Goal: Transaction & Acquisition: Purchase product/service

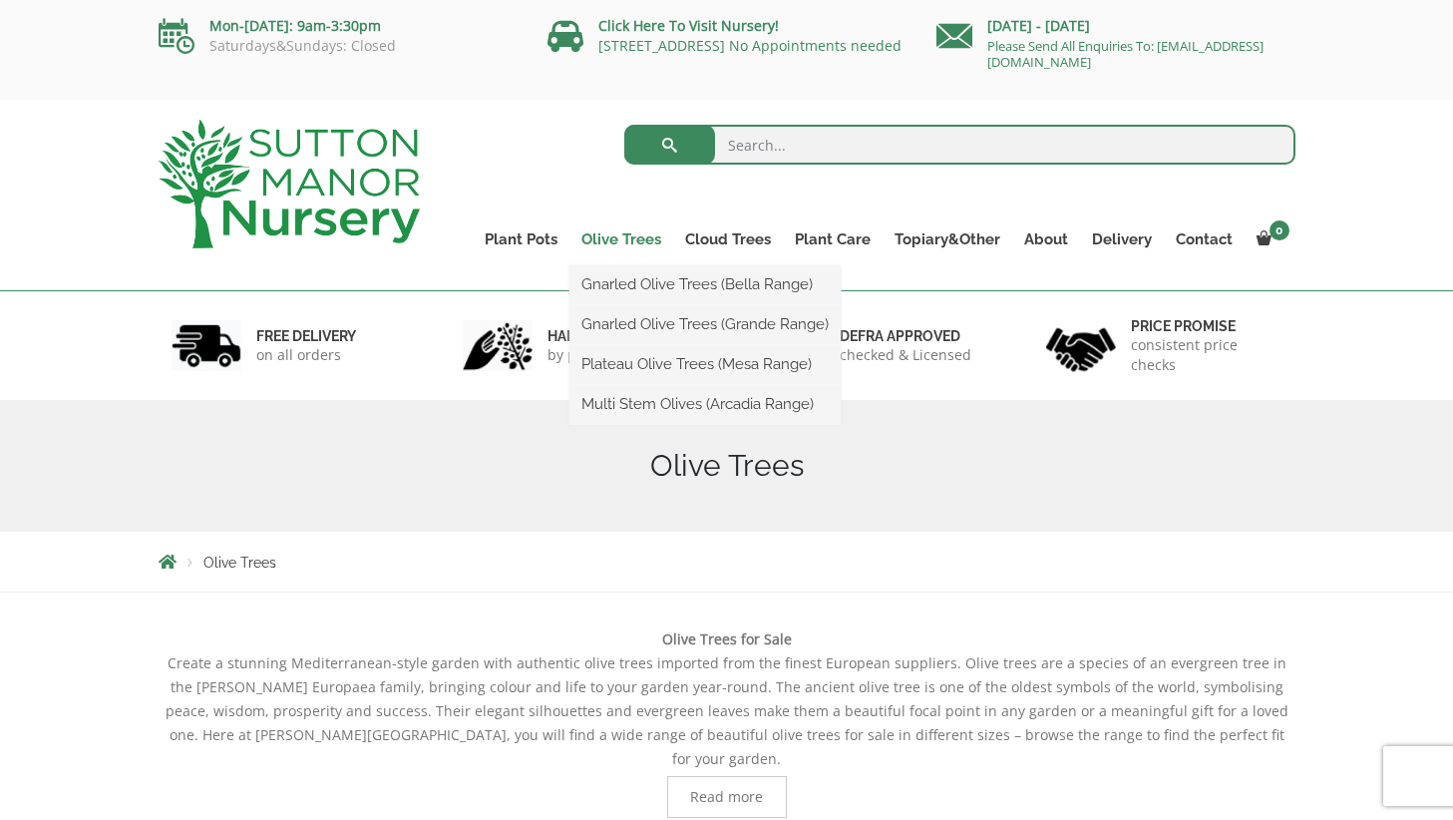
click at [630, 232] on link "Olive Trees" at bounding box center [621, 239] width 104 height 28
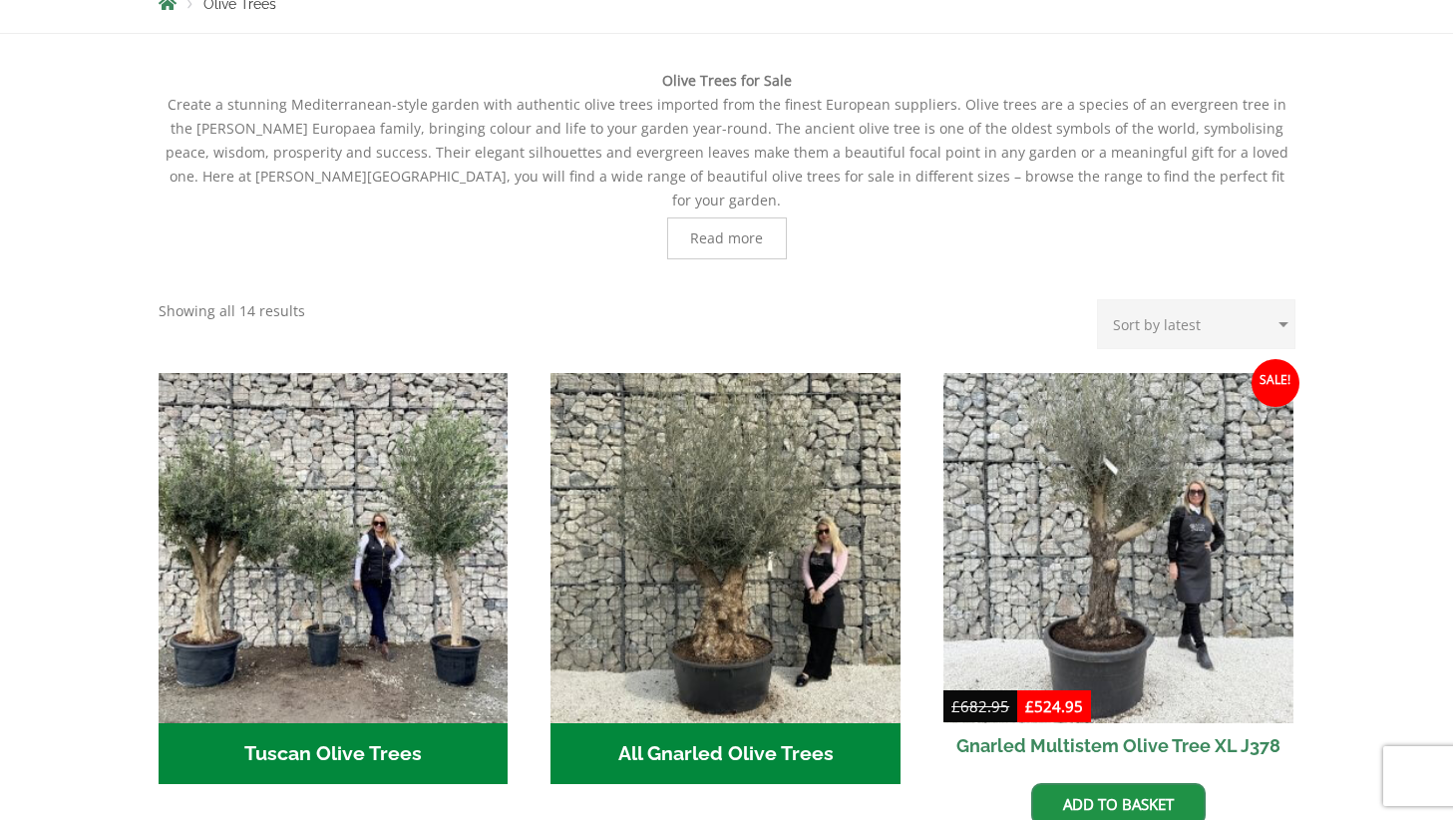
scroll to position [636, 0]
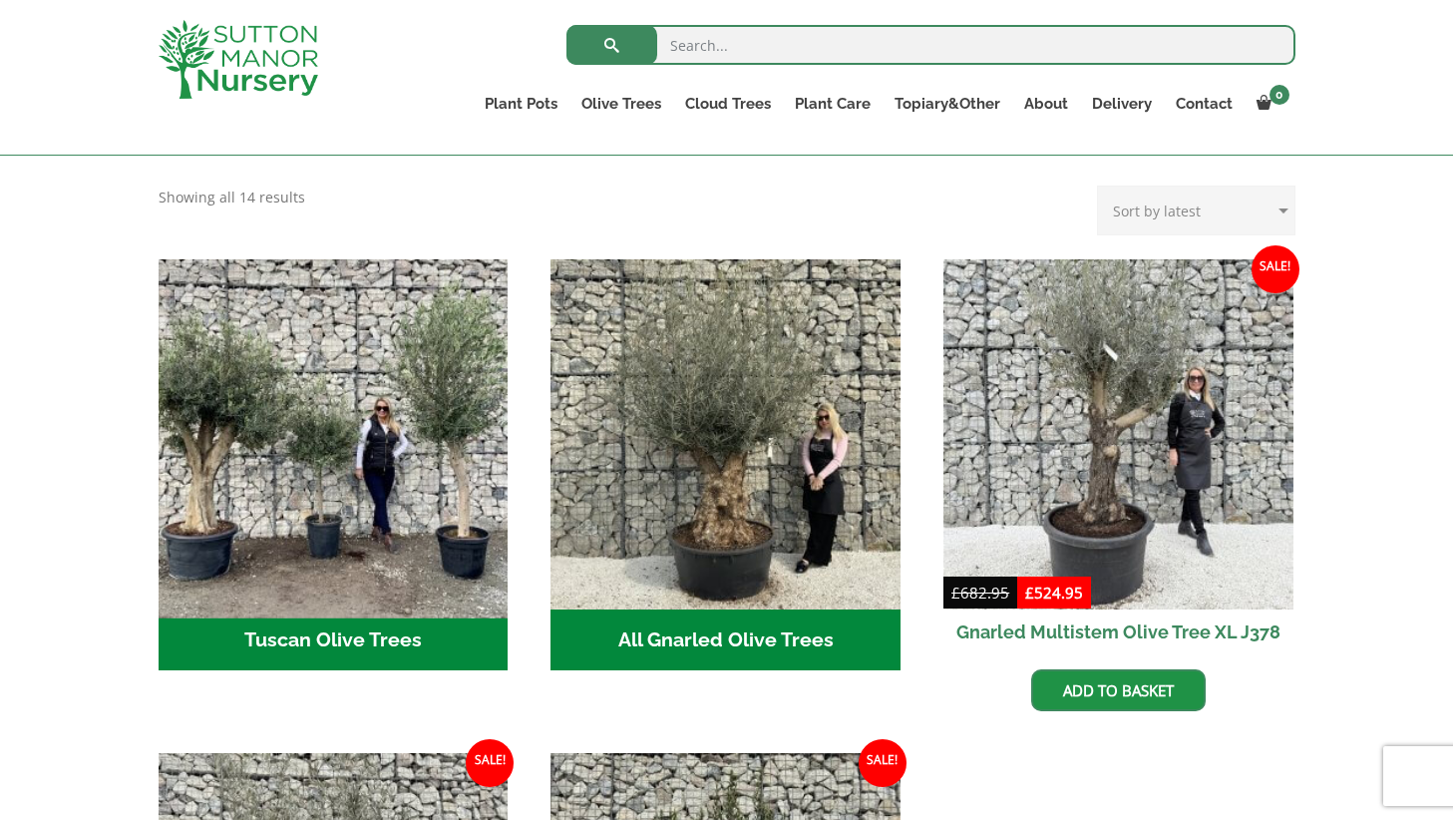
click at [335, 490] on img "Visit product category Tuscan Olive Trees" at bounding box center [333, 433] width 367 height 367
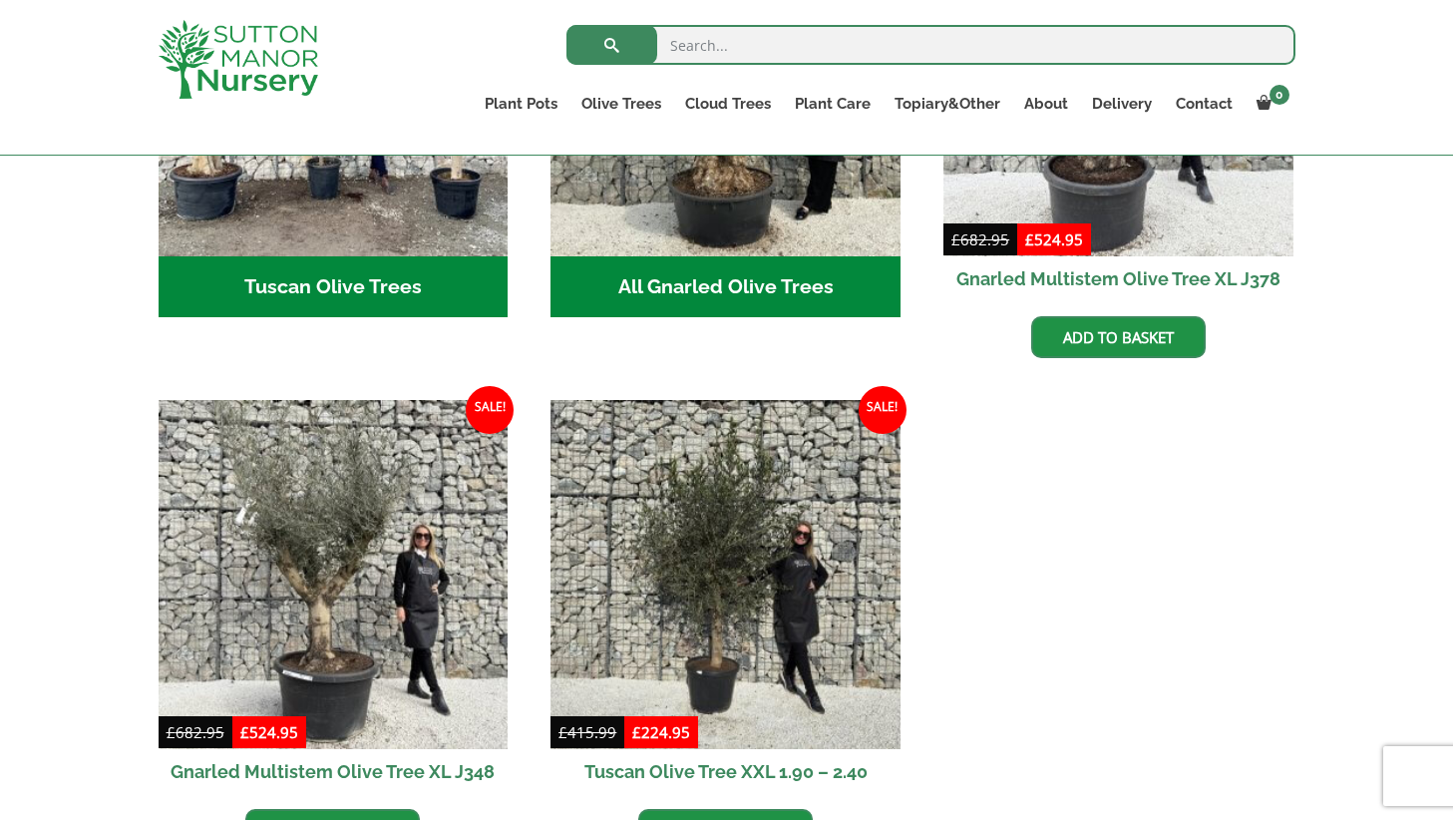
scroll to position [993, 0]
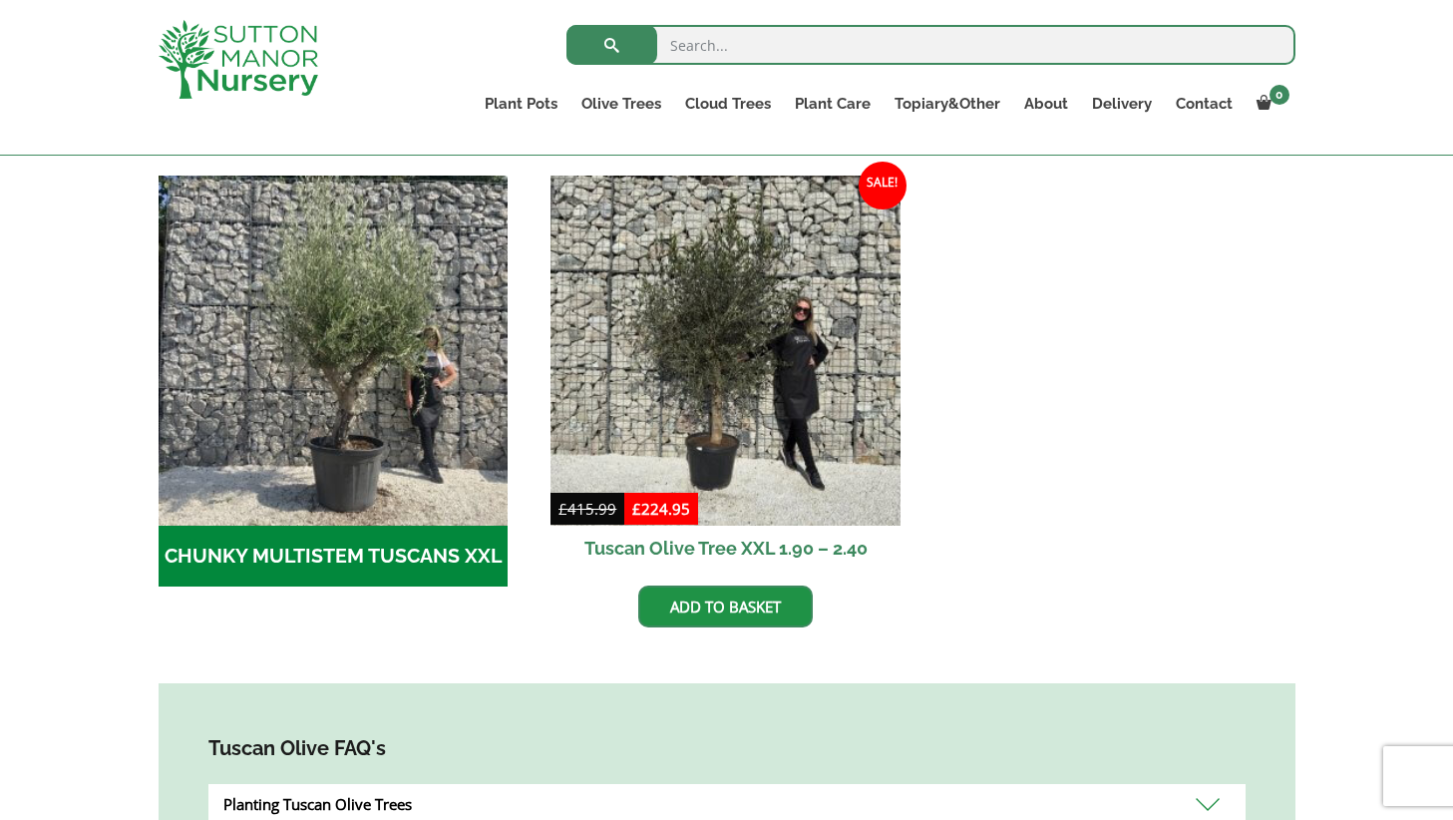
scroll to position [586, 0]
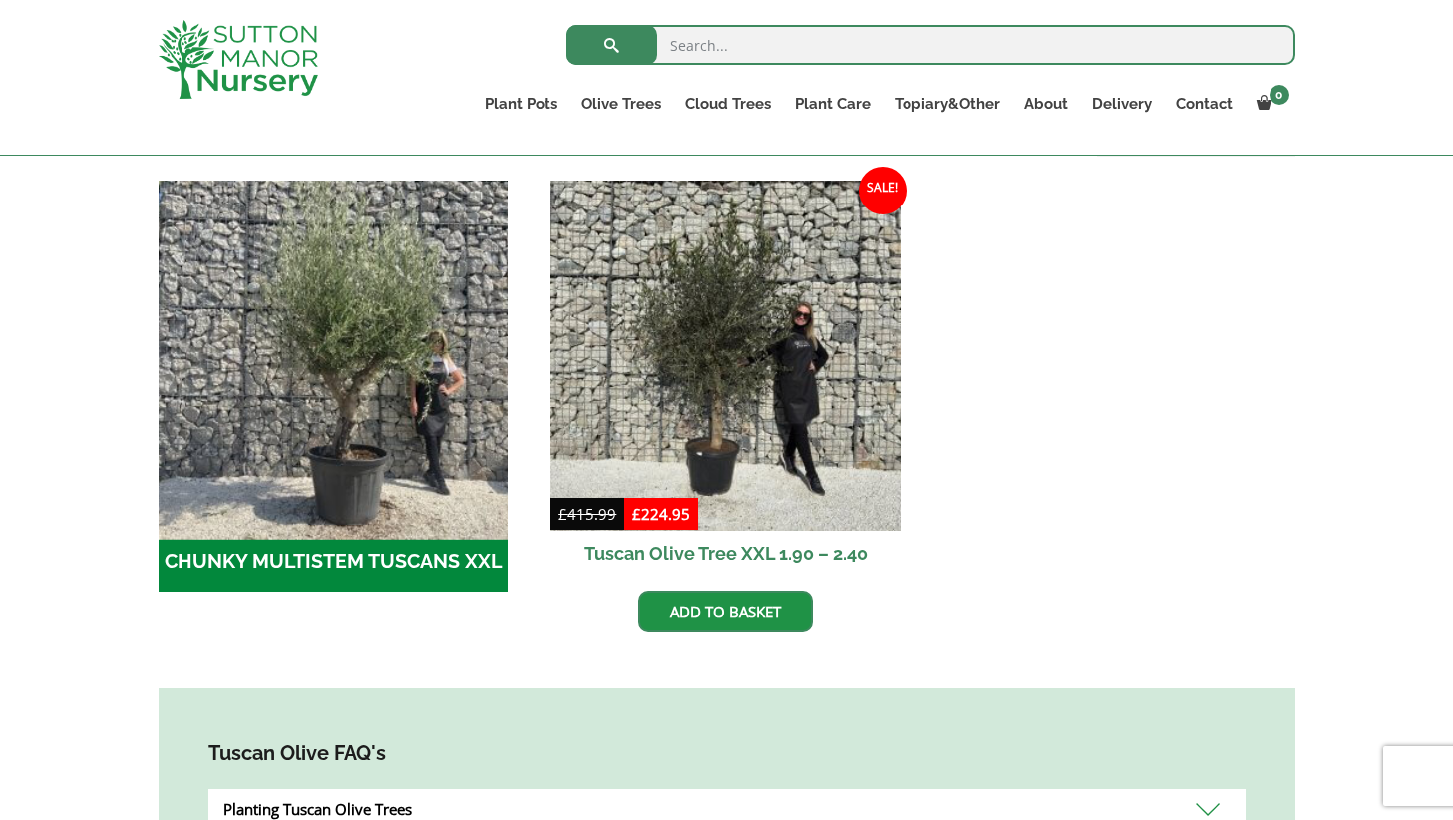
click at [376, 396] on img "Visit product category CHUNKY MULTISTEM TUSCANS XXL" at bounding box center [333, 354] width 367 height 367
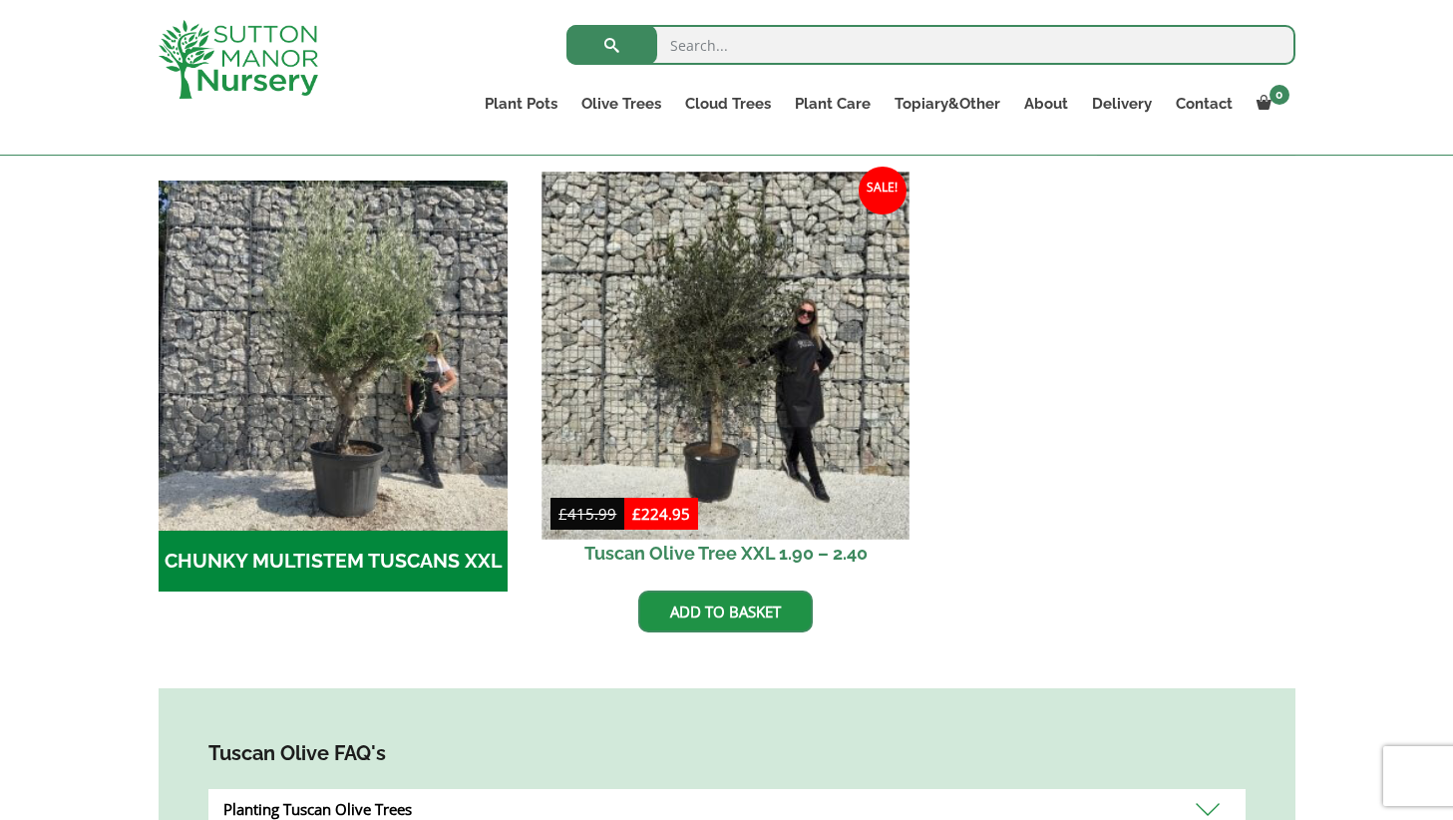
click at [720, 401] on img at bounding box center [725, 354] width 367 height 367
click at [745, 402] on img at bounding box center [725, 354] width 367 height 367
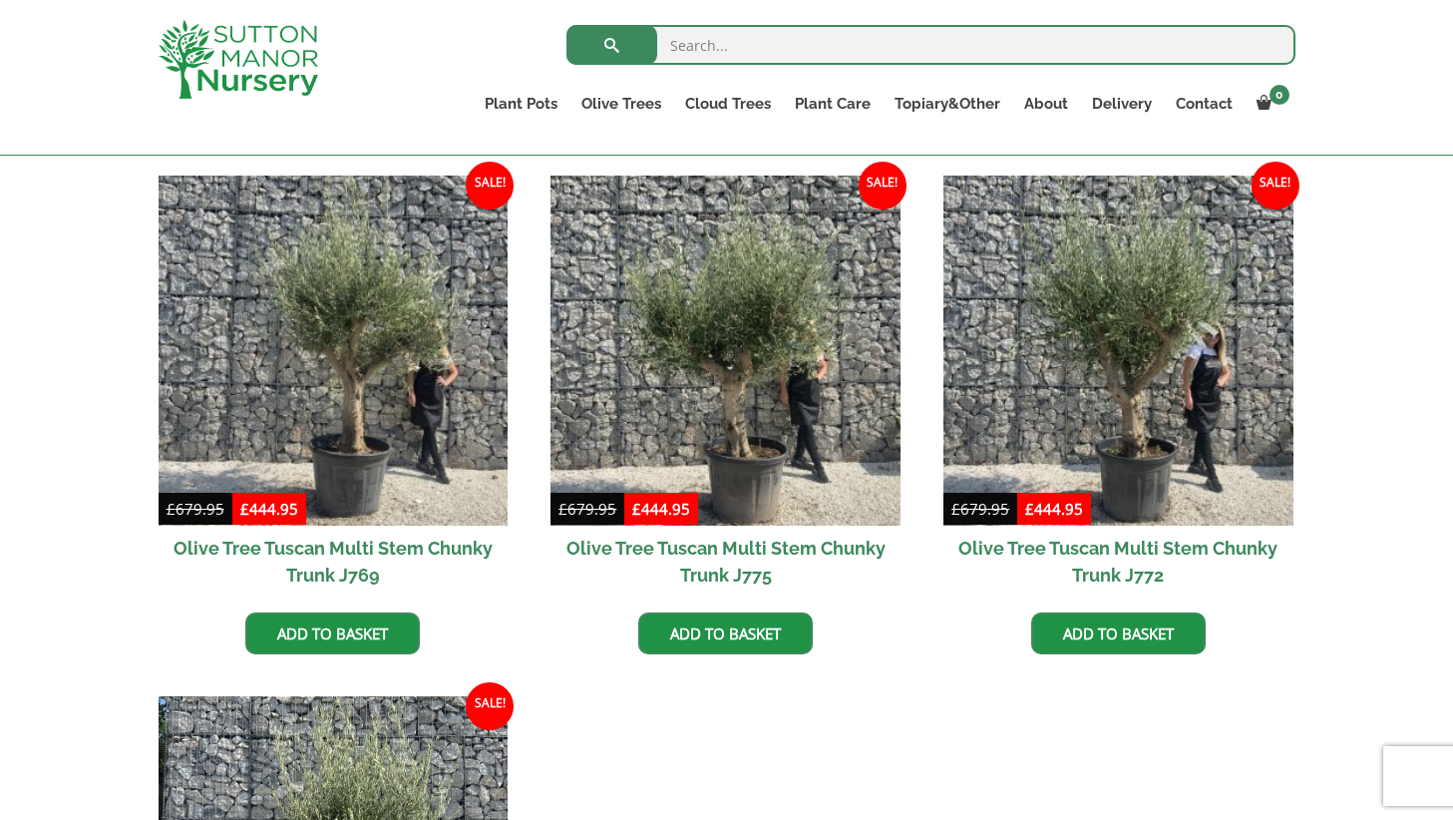
scroll to position [485, 0]
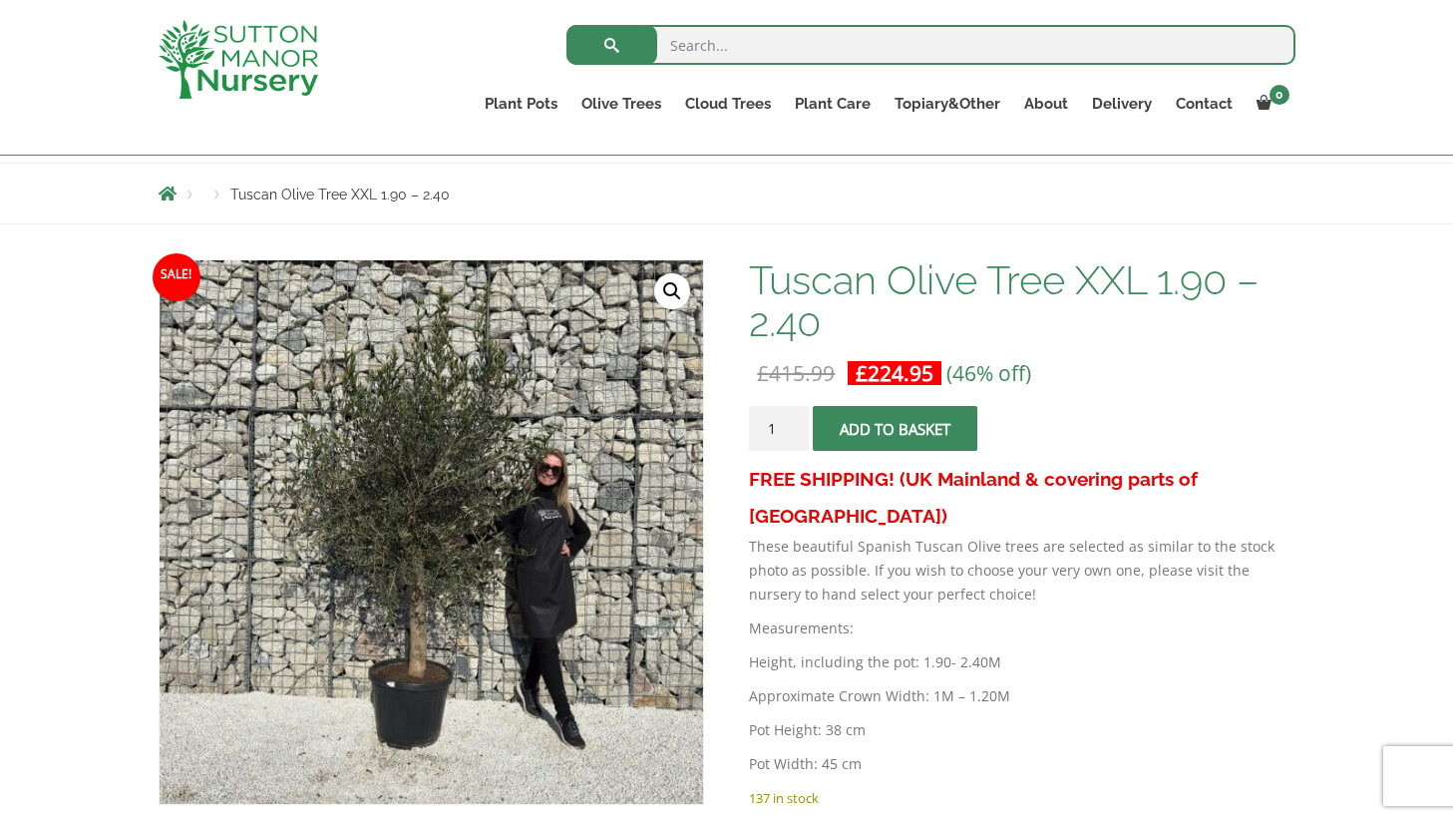
scroll to position [208, 0]
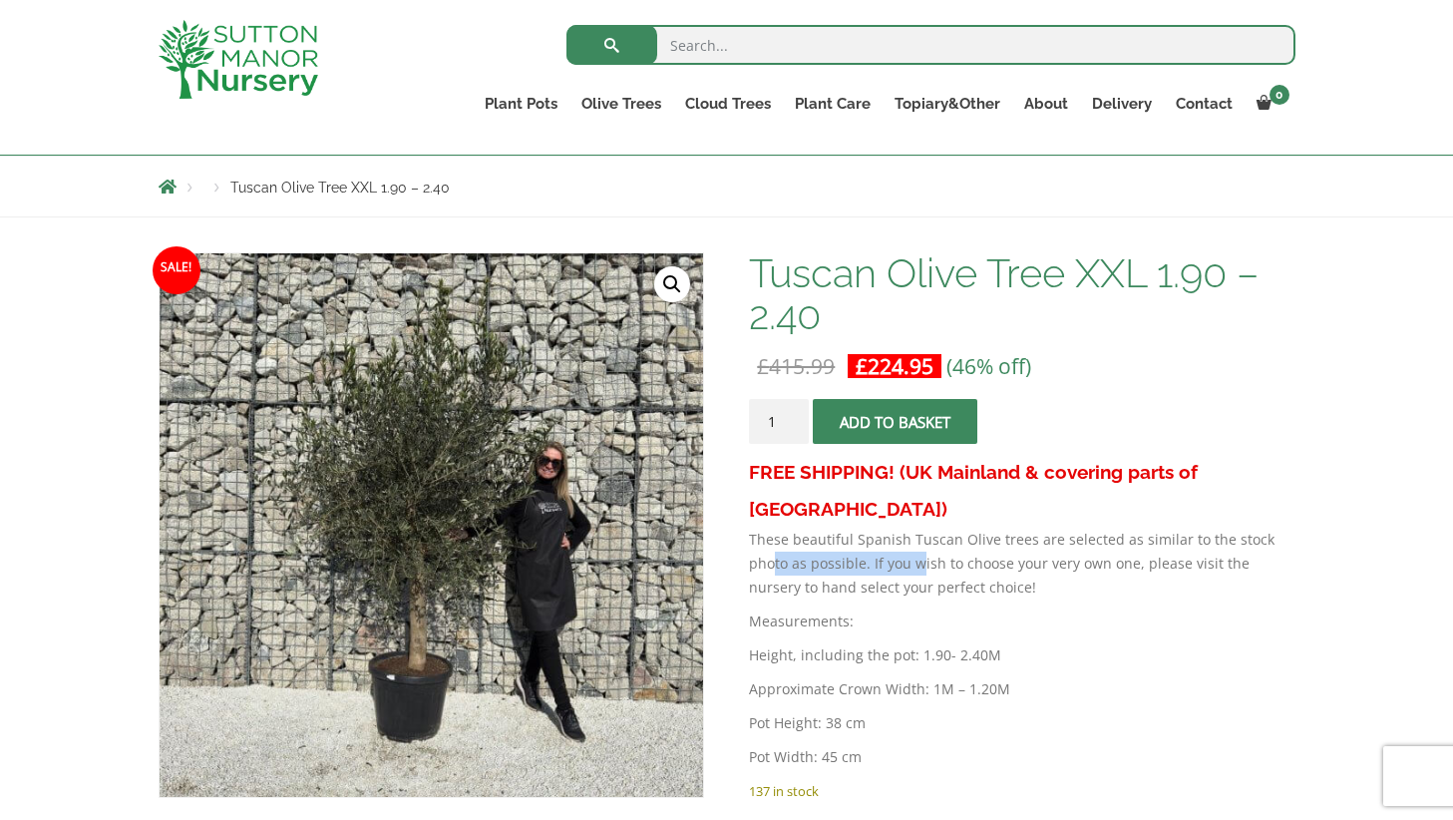
drag, startPoint x: 774, startPoint y: 521, endPoint x: 926, endPoint y: 526, distance: 152.6
click at [926, 527] on p "These beautiful Spanish Tuscan Olive trees are selected as similar to the stock…" at bounding box center [1021, 563] width 545 height 72
drag, startPoint x: 973, startPoint y: 540, endPoint x: 983, endPoint y: 544, distance: 10.7
click at [979, 543] on p "These beautiful Spanish Tuscan Olive trees are selected as similar to the stock…" at bounding box center [1021, 563] width 545 height 72
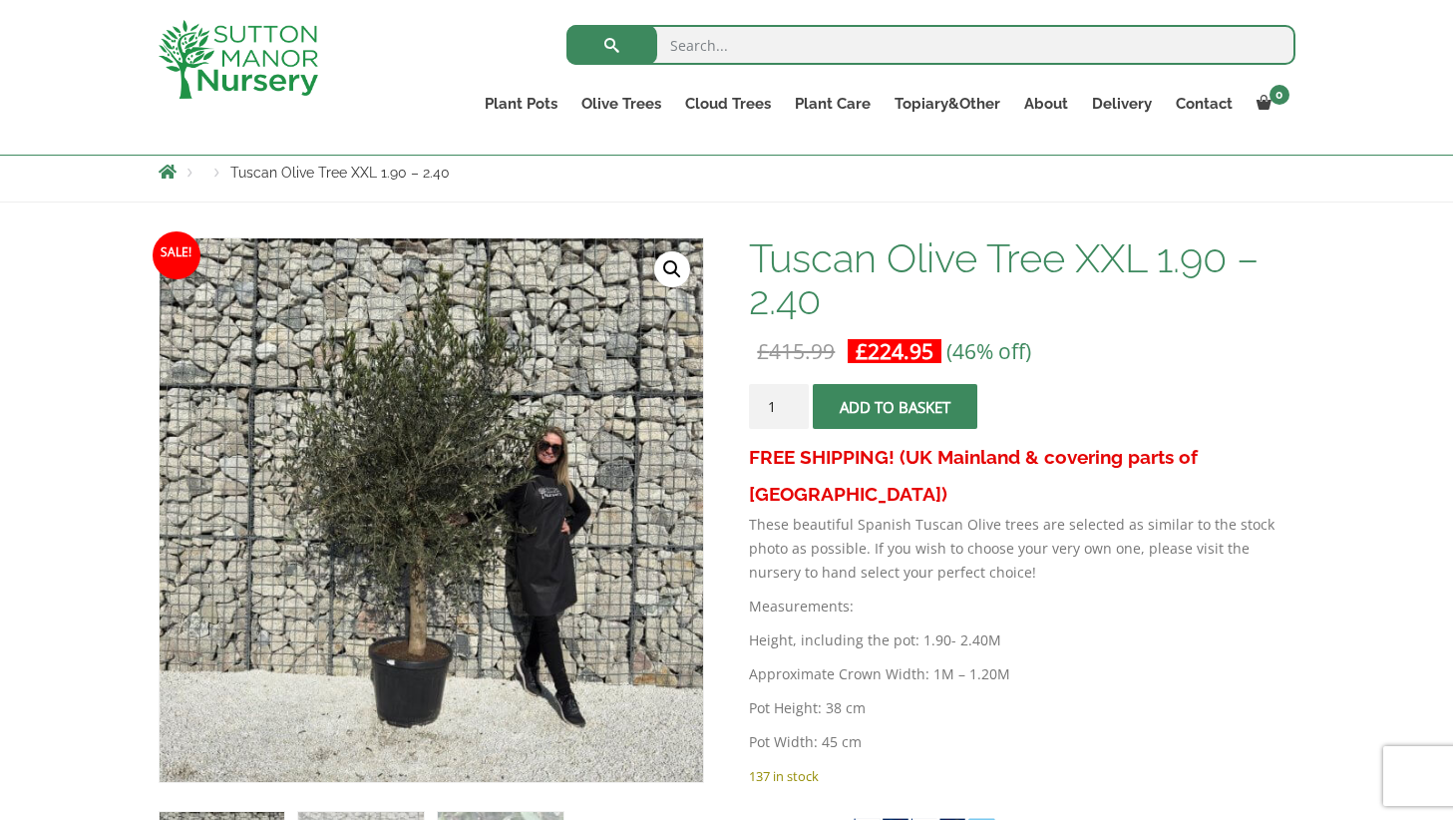
scroll to position [224, 0]
